Goal: Task Accomplishment & Management: Use online tool/utility

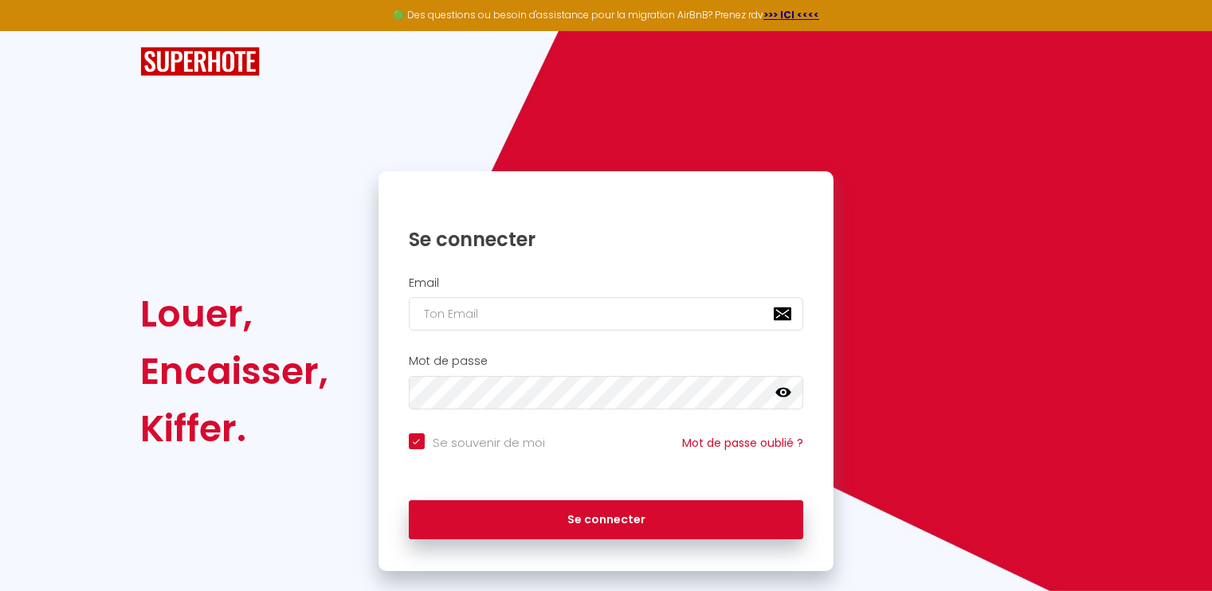
click at [461, 279] on h2 "Email" at bounding box center [606, 284] width 395 height 14
type input "[EMAIL_ADDRESS][DOMAIN_NAME]"
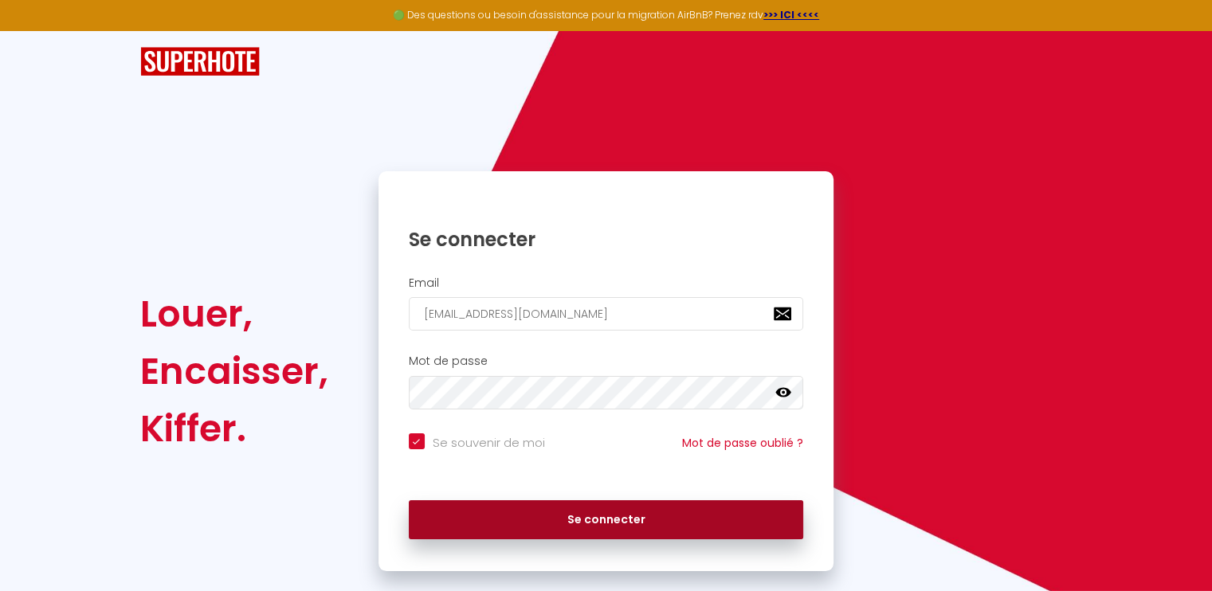
click at [504, 532] on button "Se connecter" at bounding box center [606, 521] width 395 height 40
checkbox input "true"
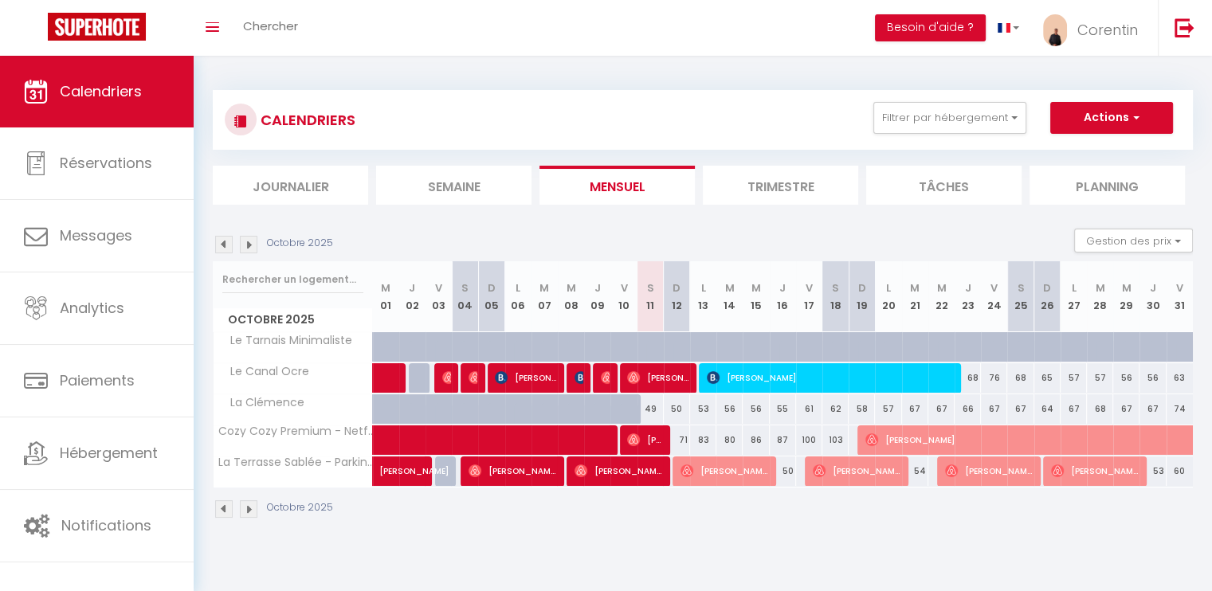
scroll to position [56, 0]
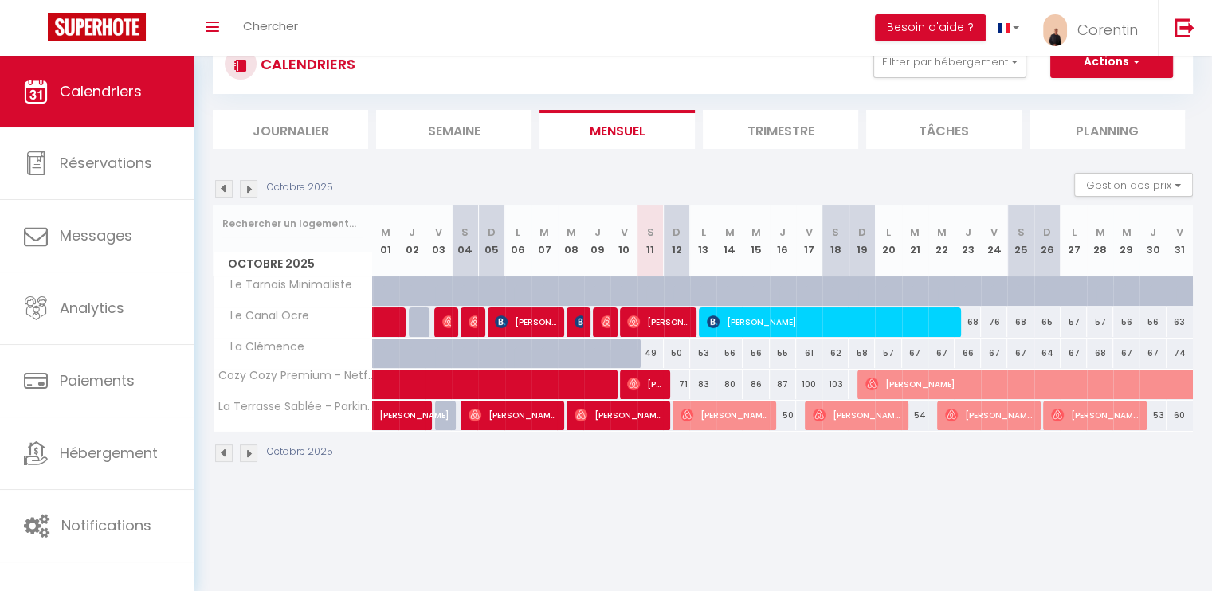
click at [223, 194] on img at bounding box center [224, 189] width 18 height 18
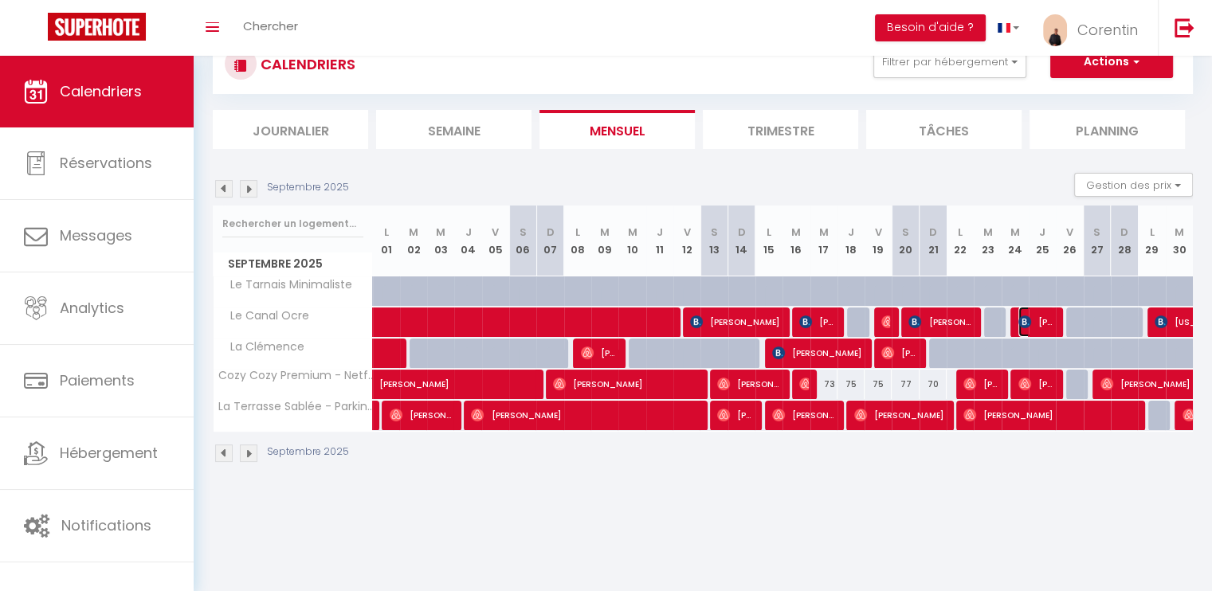
click at [1027, 320] on img at bounding box center [1025, 322] width 13 height 13
select select "OK"
select select "0"
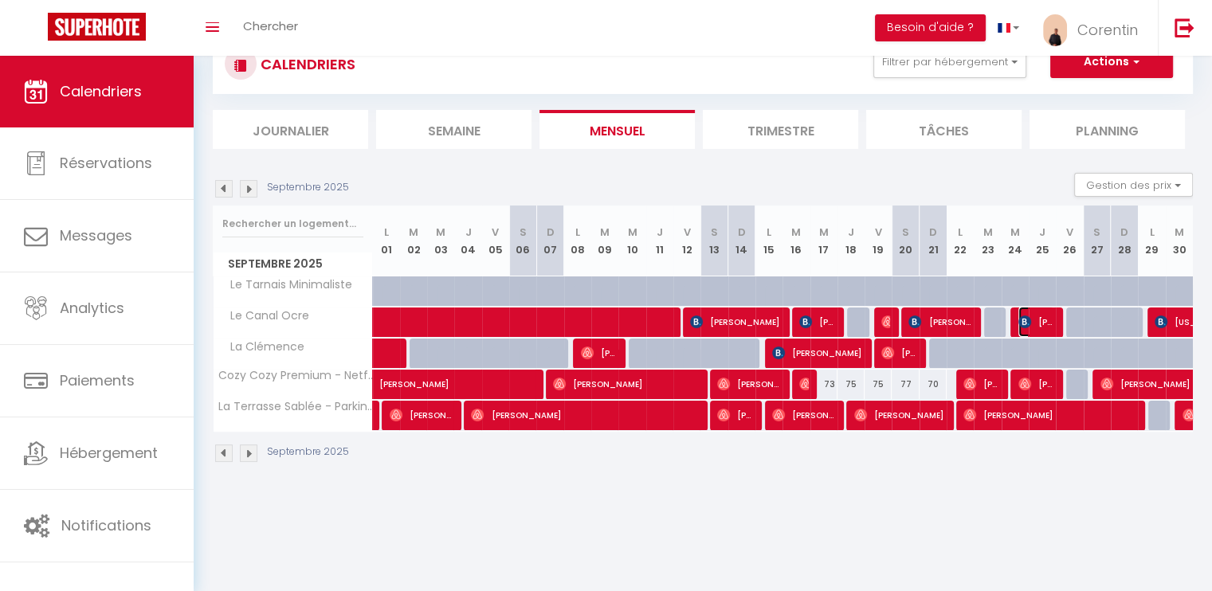
select select "1"
select select
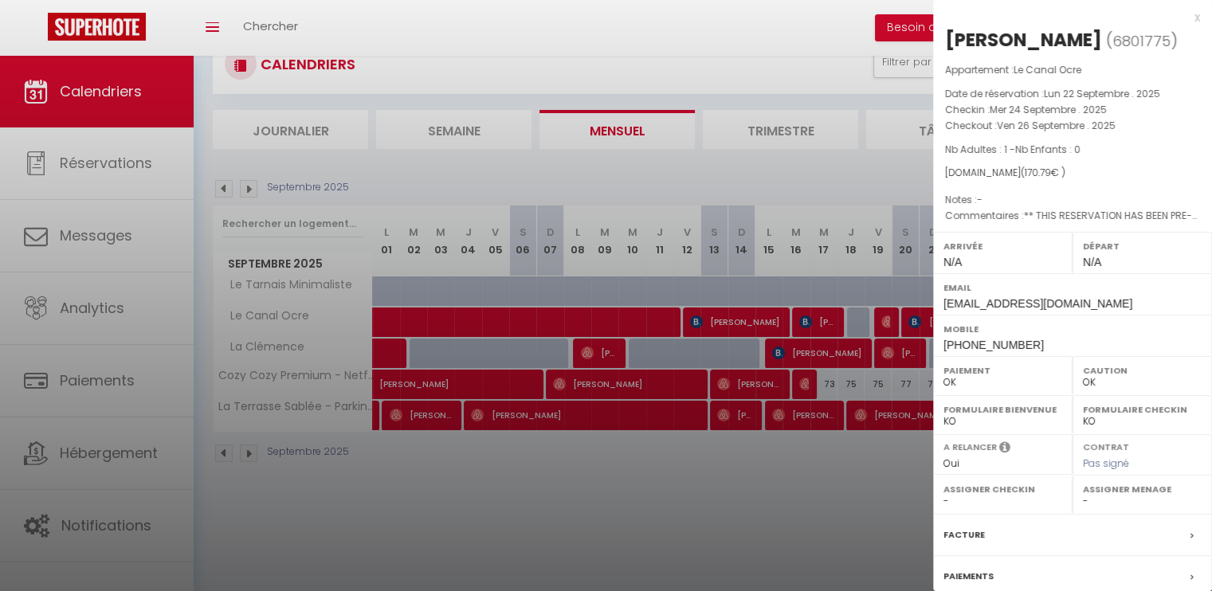
click at [972, 534] on label "Facture" at bounding box center [964, 535] width 41 height 17
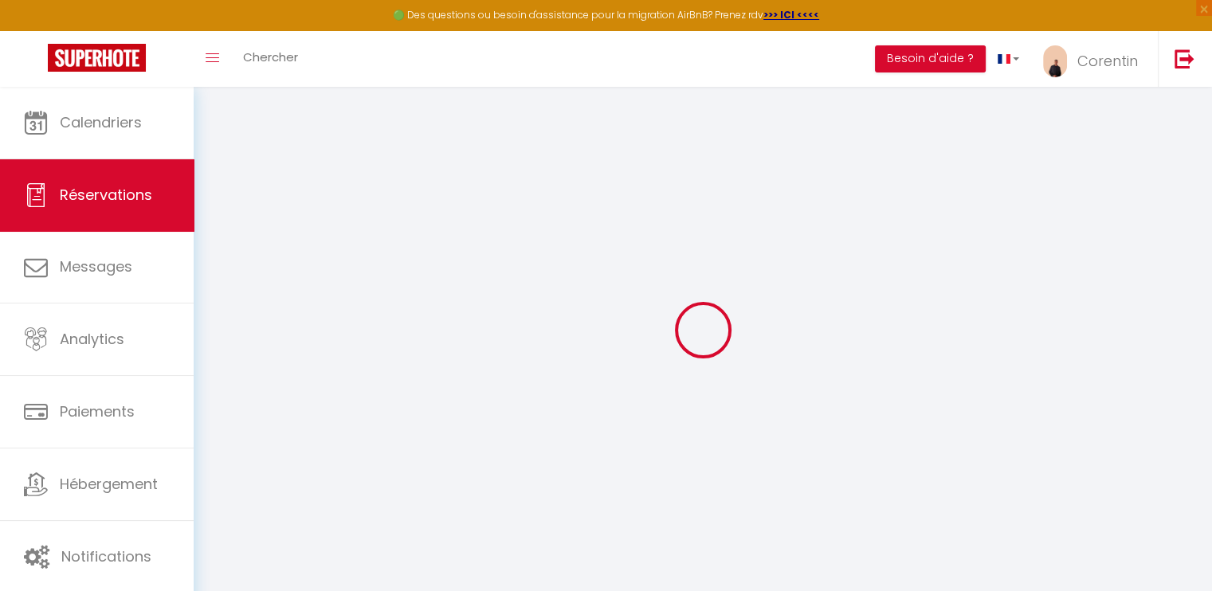
select select "cleaning"
select select "taxes"
select select
checkbox input "false"
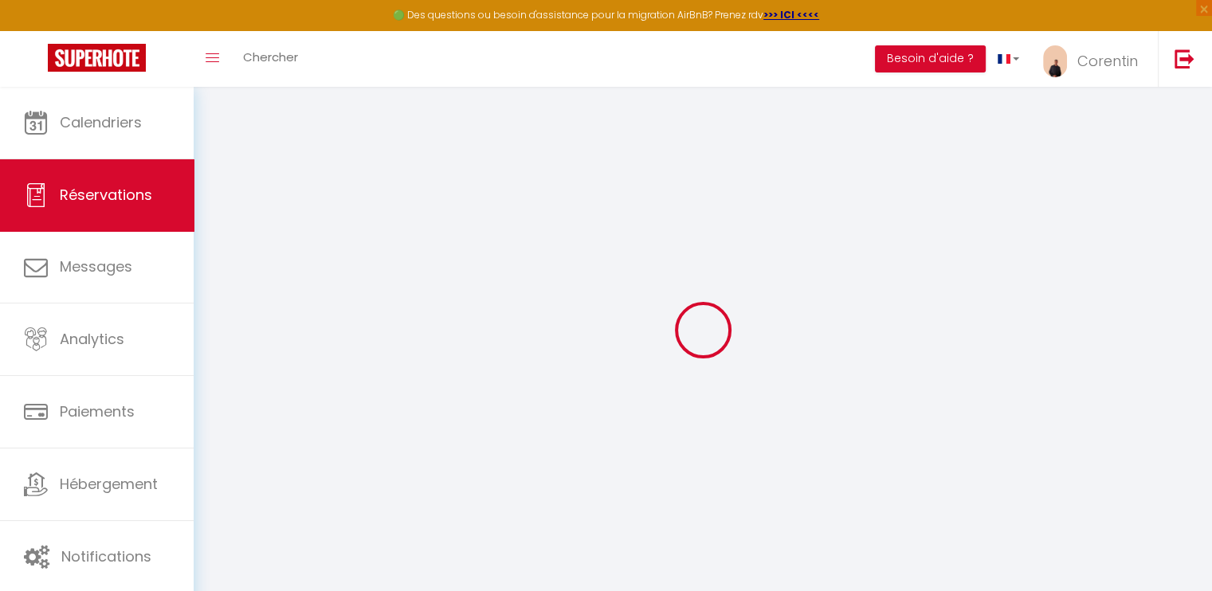
type \?0 "** THIS RESERVATION HAS BEEN PRE-PAID ** BOOKING NOTE : Payment charge is EUR 2…"
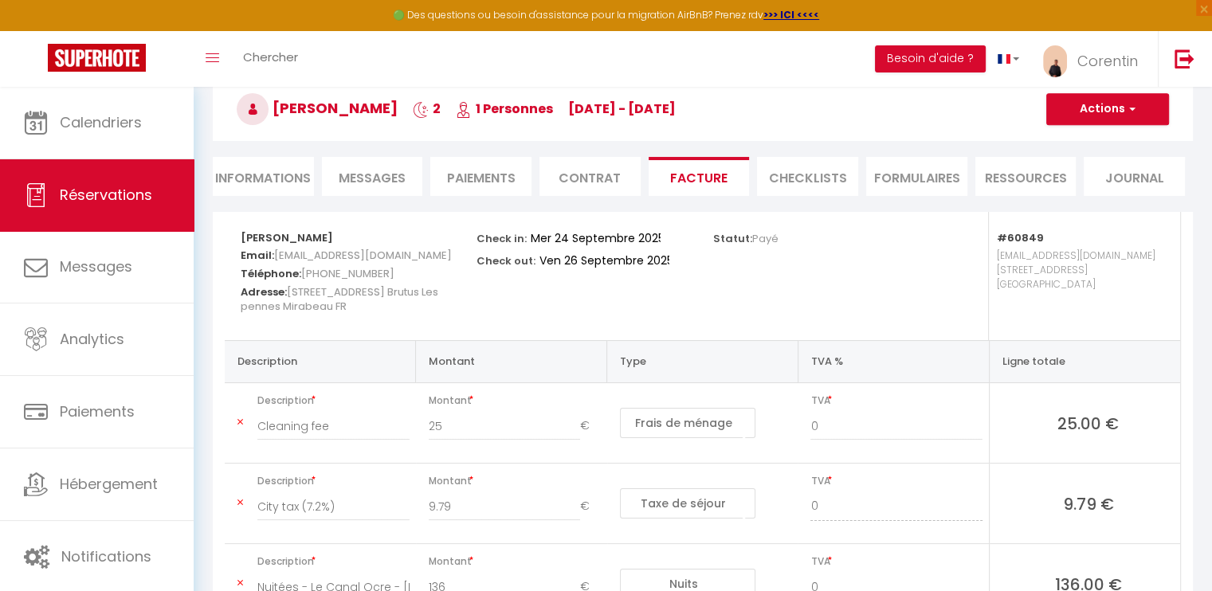
scroll to position [81, 0]
click at [1141, 107] on button "Actions" at bounding box center [1108, 111] width 123 height 32
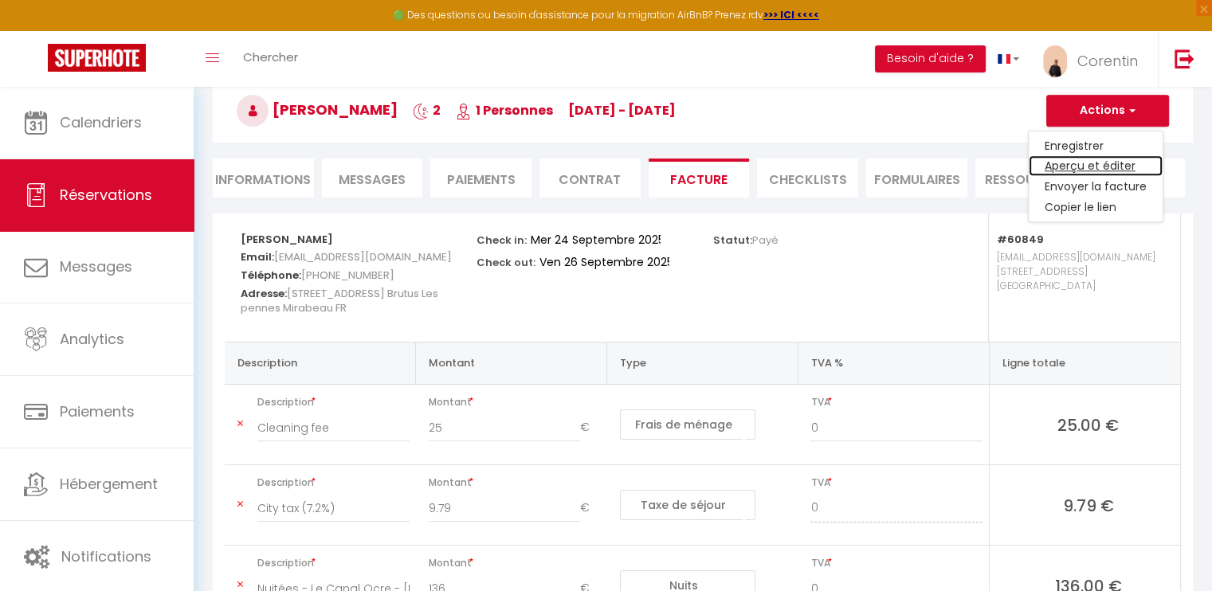
click at [1111, 162] on link "Aperçu et éditer" at bounding box center [1096, 166] width 134 height 21
click at [1126, 119] on button "Actions" at bounding box center [1108, 111] width 123 height 32
click at [1122, 171] on link "Aperçu et éditer" at bounding box center [1096, 166] width 134 height 21
click at [1148, 109] on button "Actions" at bounding box center [1108, 111] width 123 height 32
click at [1093, 203] on link "Copier le lien" at bounding box center [1096, 208] width 134 height 21
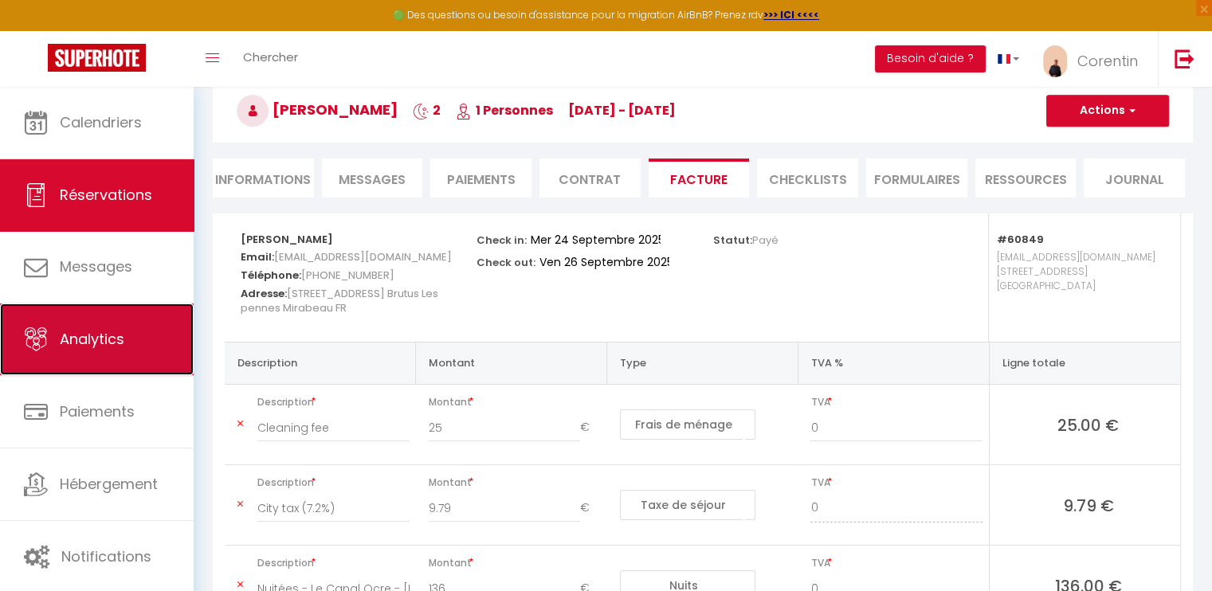
click at [151, 360] on link "Analytics" at bounding box center [97, 340] width 194 height 72
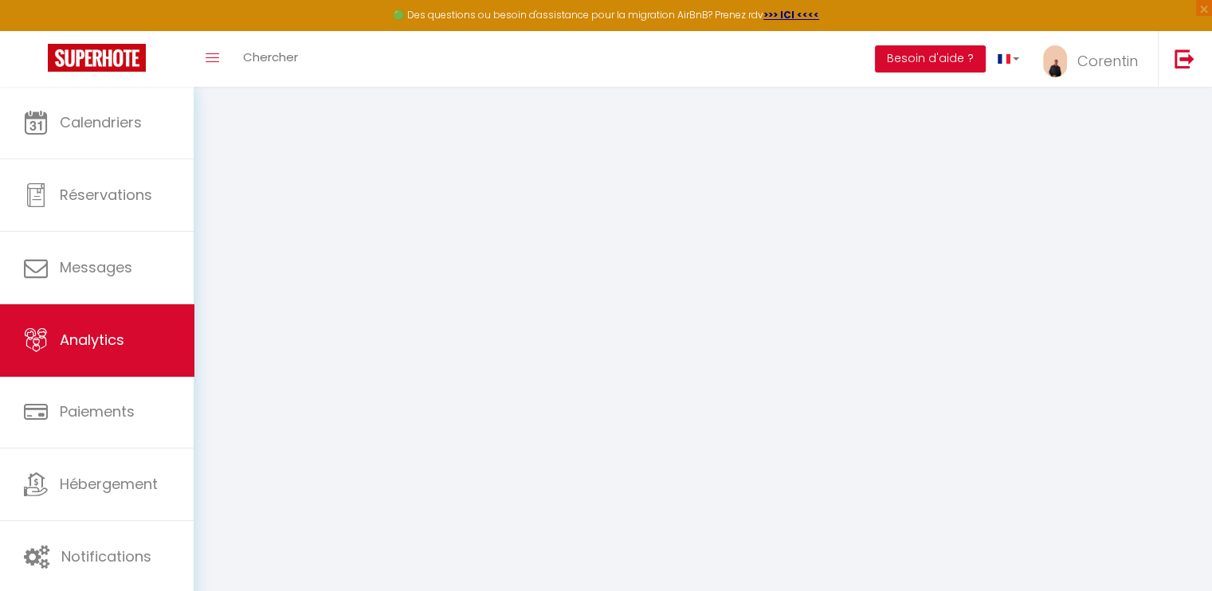
select select "2025"
select select "10"
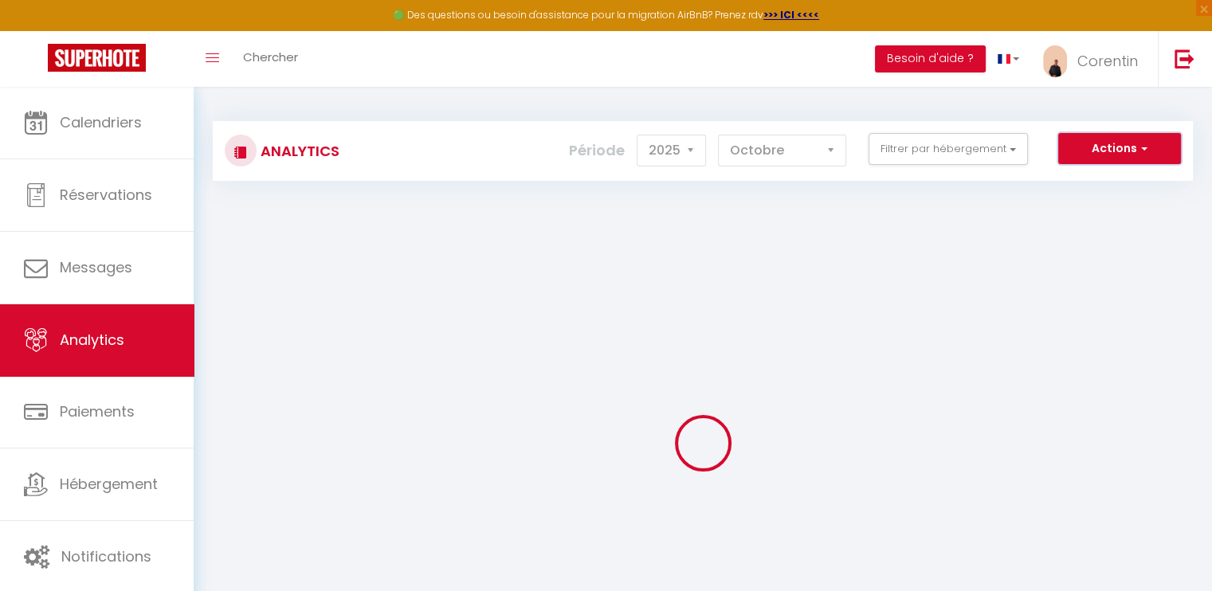
click at [1146, 143] on span "button" at bounding box center [1142, 148] width 10 height 16
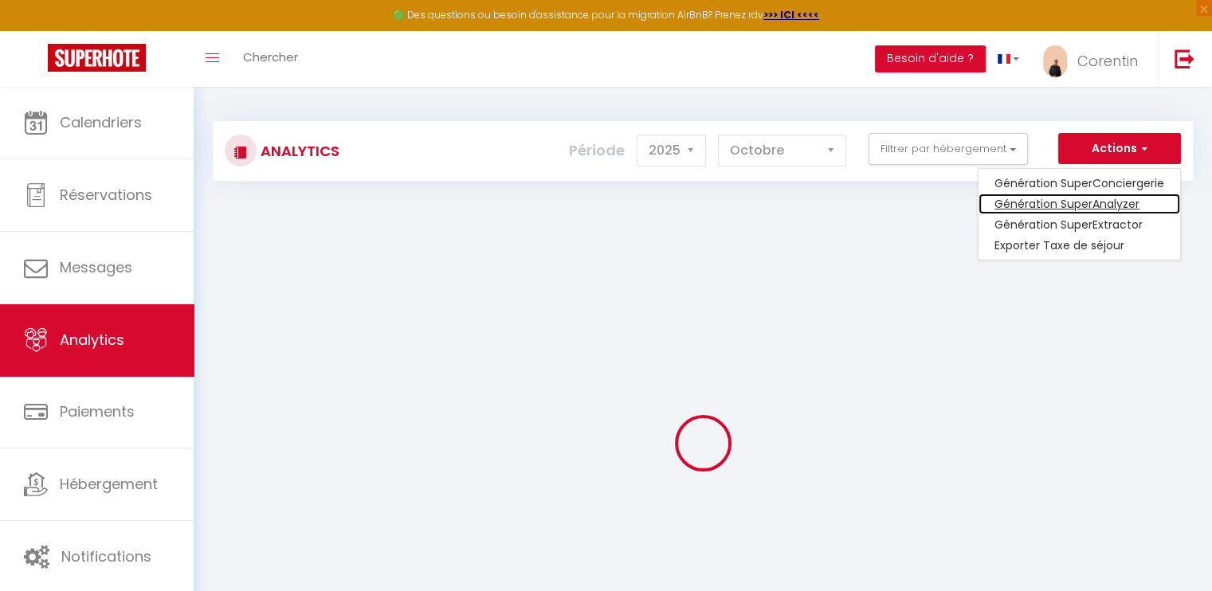
click at [1104, 198] on link "Génération SuperAnalyzer" at bounding box center [1080, 204] width 202 height 21
type input "contact.locatum@gmail.com"
select select
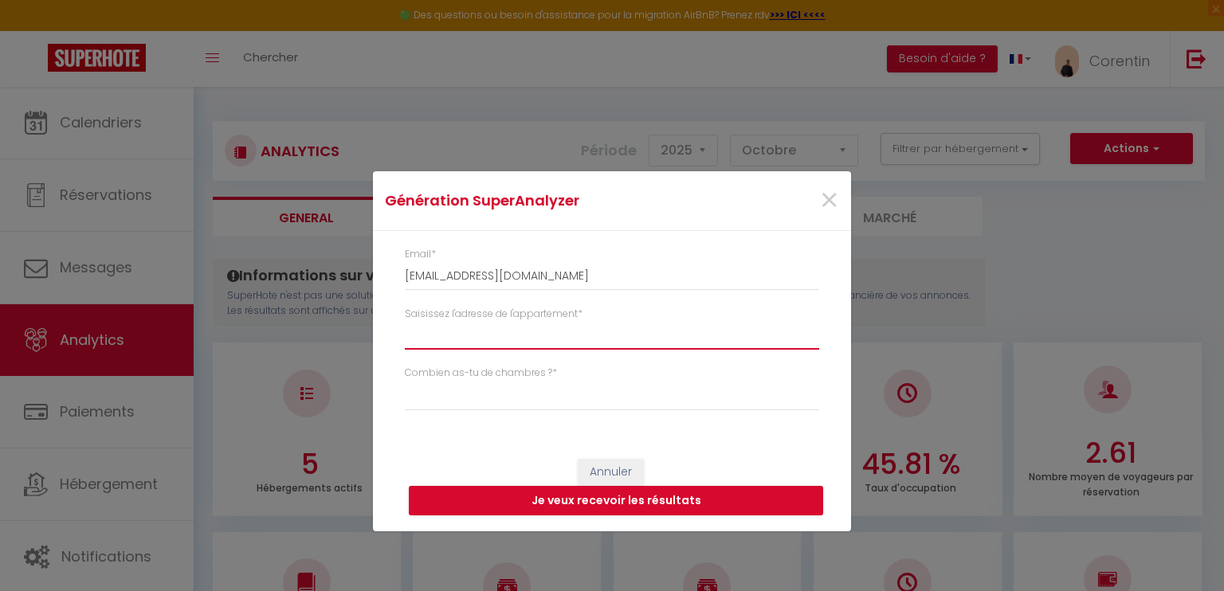
click at [497, 344] on input "Saisissez l'adresse de l'appartement *" at bounding box center [612, 335] width 414 height 29
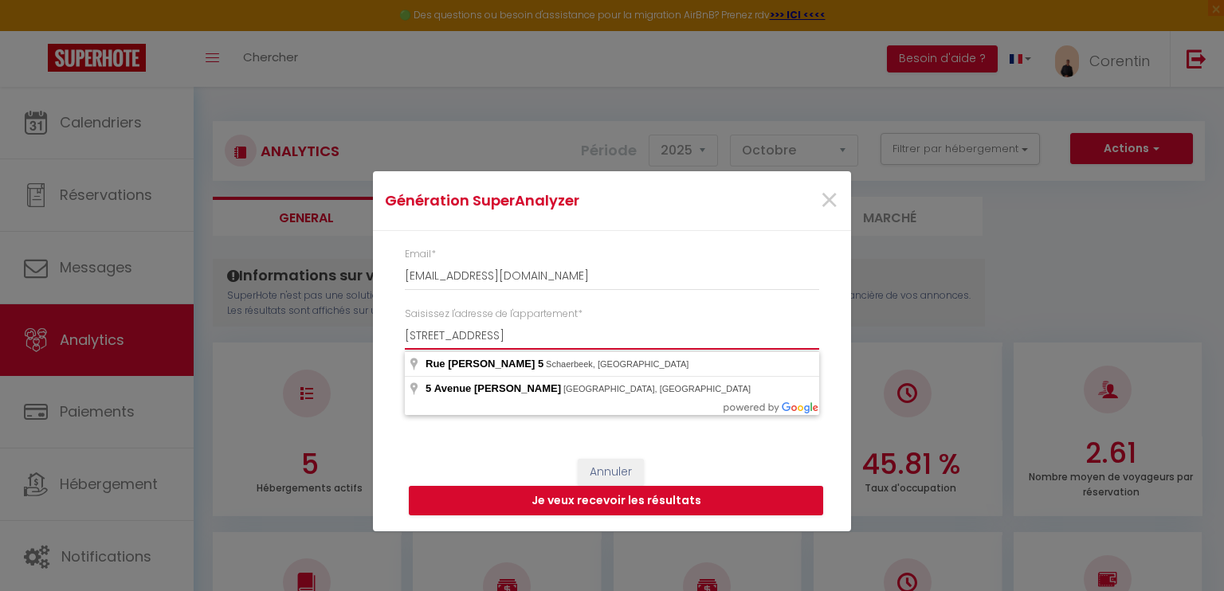
click at [475, 336] on input "5 Rue victoire hugo" at bounding box center [612, 335] width 414 height 29
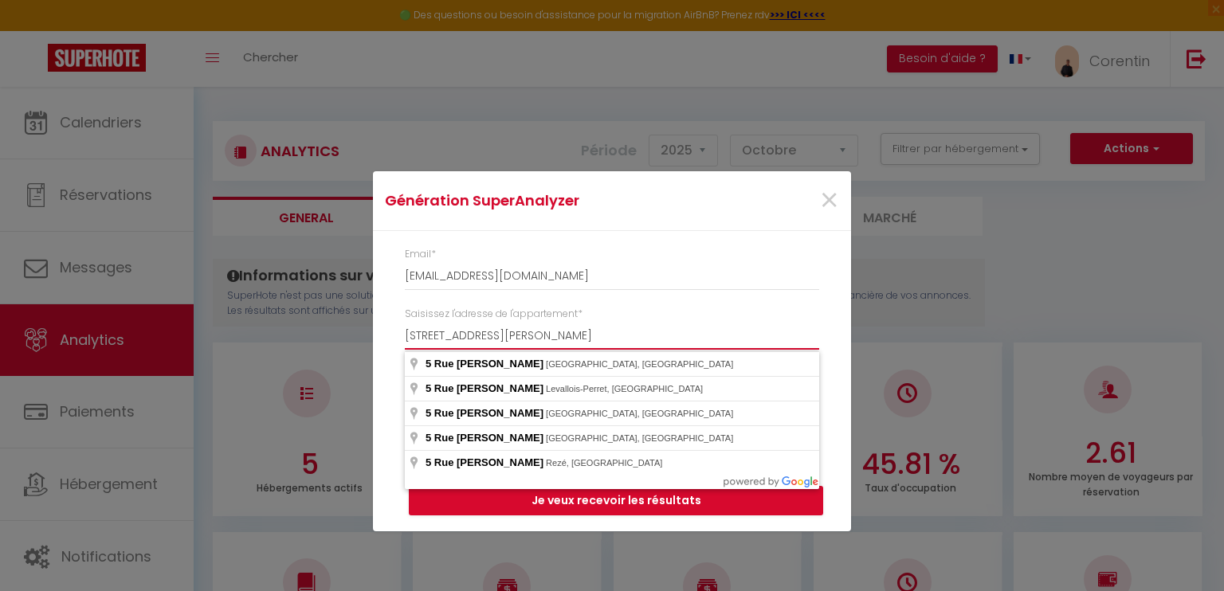
click at [507, 332] on input "5 Rue victor hugo" at bounding box center [612, 335] width 414 height 29
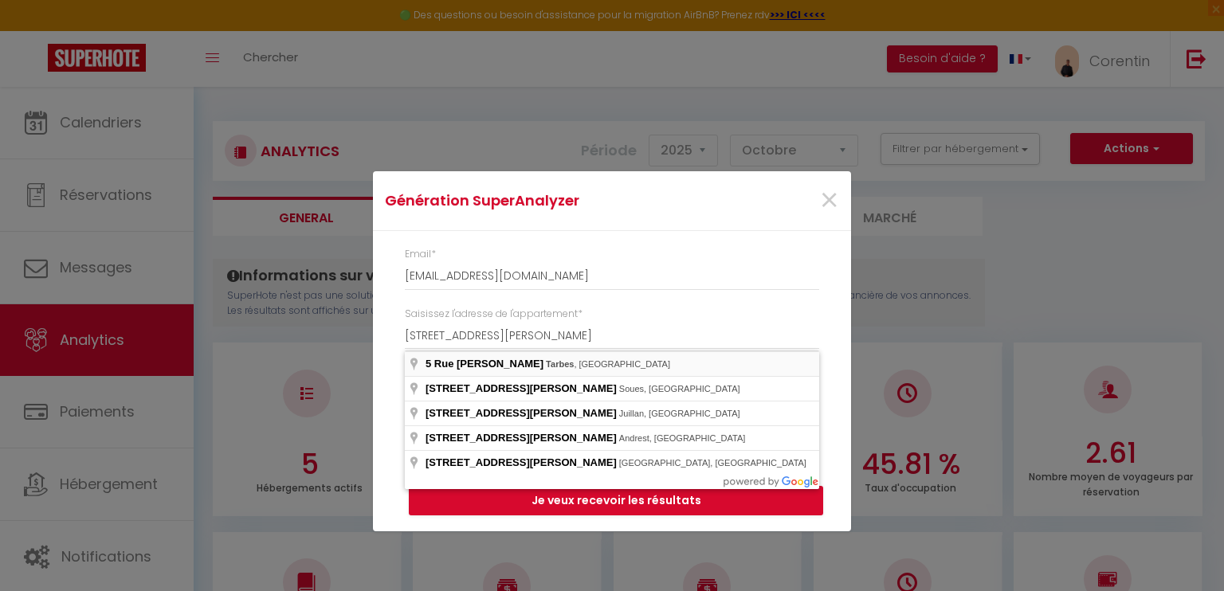
type input "5 Rue Victor Hugo, Tarbes, France"
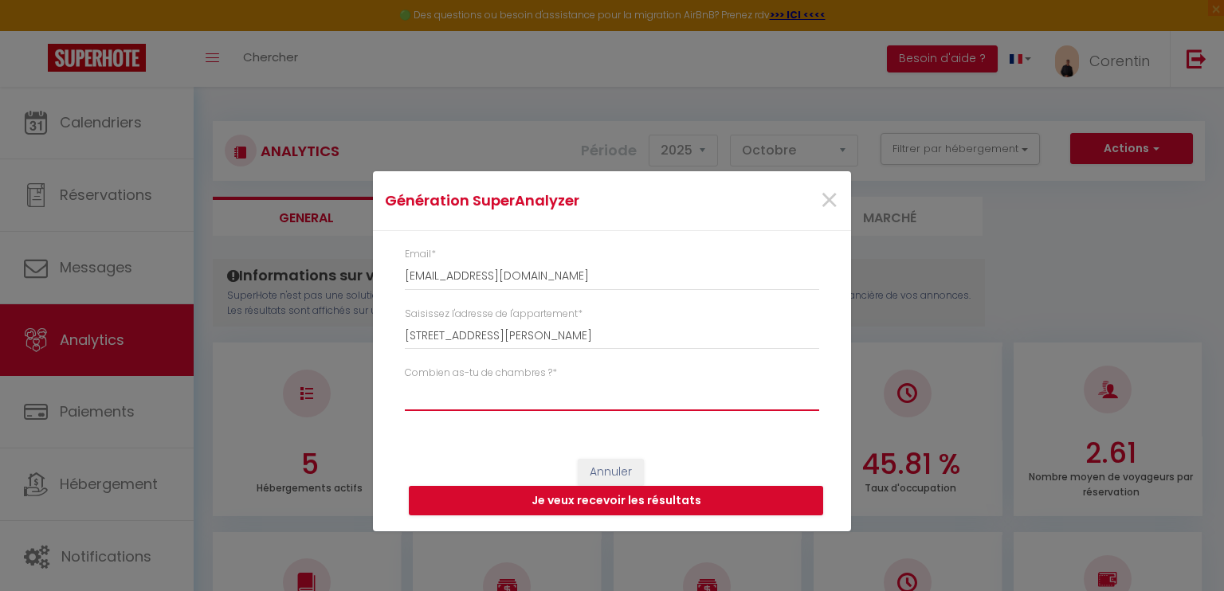
click at [488, 391] on select "Studio 1 chambre 2 chambres 3 chambres 4 chambres +" at bounding box center [612, 396] width 414 height 30
select select "t3"
click at [405, 381] on select "Studio 1 chambre 2 chambres 3 chambres 4 chambres +" at bounding box center [612, 396] width 414 height 30
click at [580, 500] on button "Je veux recevoir les résultats" at bounding box center [616, 501] width 414 height 30
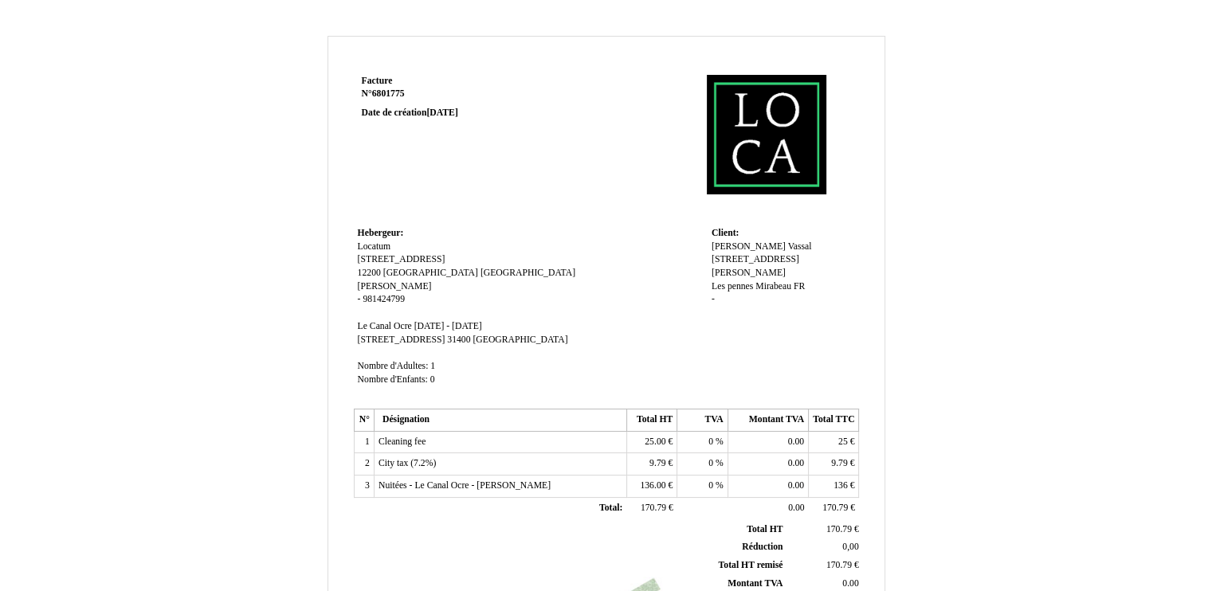
click at [743, 262] on span "[STREET_ADDRESS][PERSON_NAME]" at bounding box center [756, 266] width 88 height 24
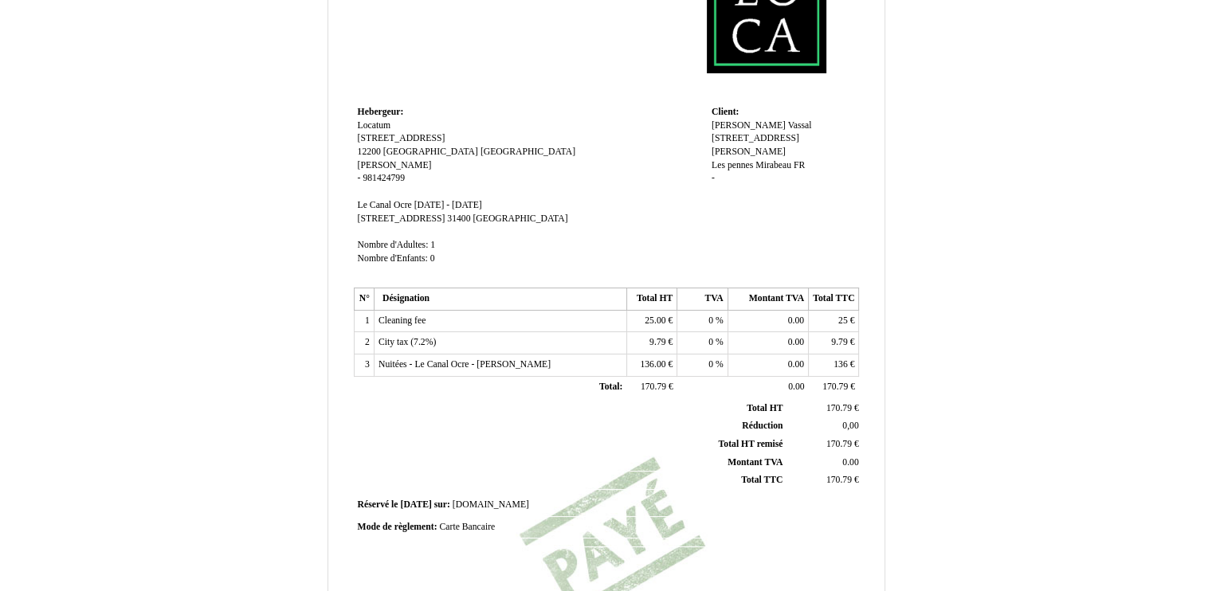
click at [734, 124] on span "David" at bounding box center [749, 125] width 74 height 10
click at [777, 100] on td at bounding box center [708, 26] width 304 height 152
click at [788, 125] on span "Vassal" at bounding box center [800, 125] width 24 height 10
click at [721, 129] on span "David" at bounding box center [749, 125] width 74 height 10
click at [721, 129] on input "David" at bounding box center [803, 128] width 183 height 17
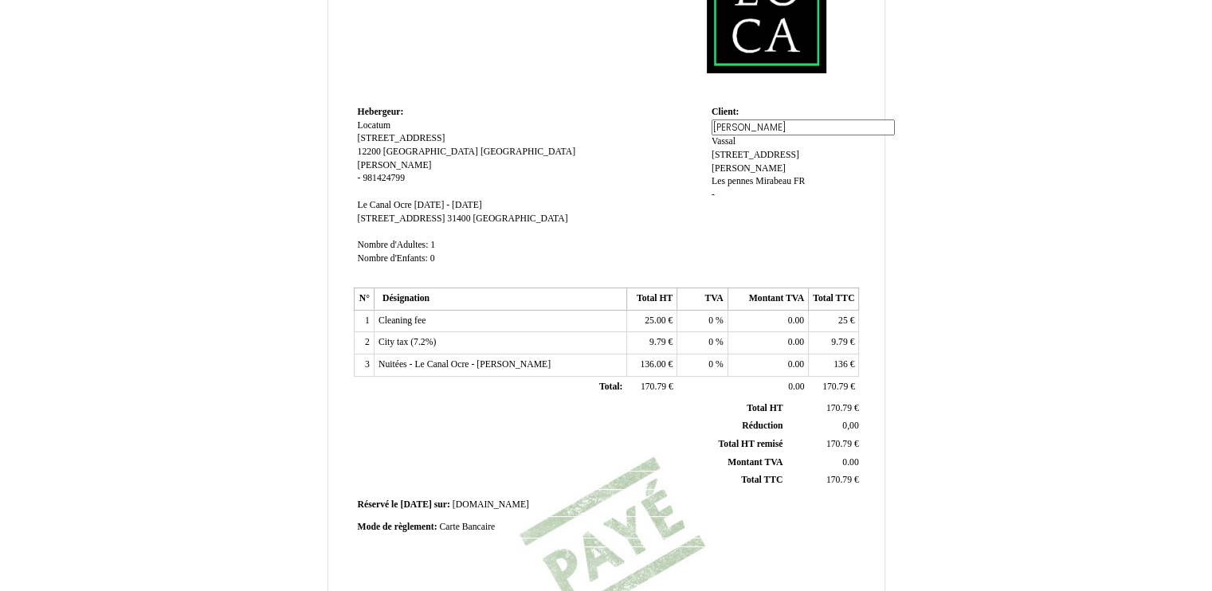
click at [721, 129] on input "David" at bounding box center [803, 128] width 183 height 17
type input "Soad"
click at [885, 139] on div "Facture Facture N° 6801775 6801775 Date de création 22 September 2025 Hebergeur…" at bounding box center [607, 347] width 558 height 865
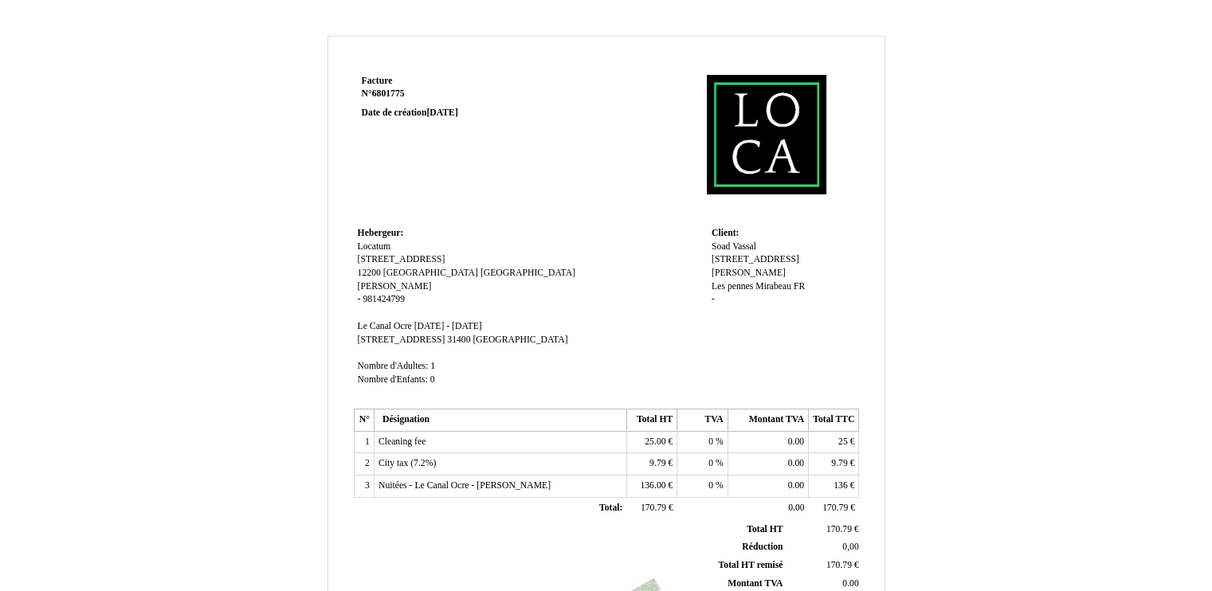
scroll to position [370, 0]
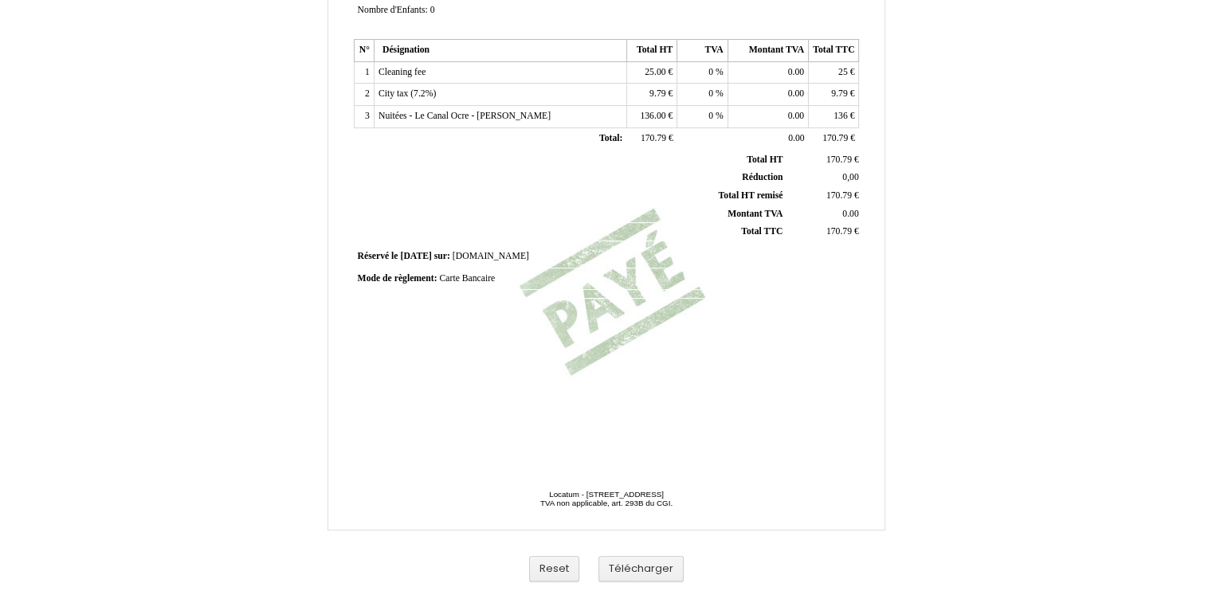
click at [650, 582] on div "Reset Télécharger" at bounding box center [606, 569] width 909 height 45
click at [842, 230] on span "170.79" at bounding box center [840, 231] width 26 height 10
click at [633, 571] on button "Télécharger" at bounding box center [641, 569] width 85 height 26
